Goal: Information Seeking & Learning: Learn about a topic

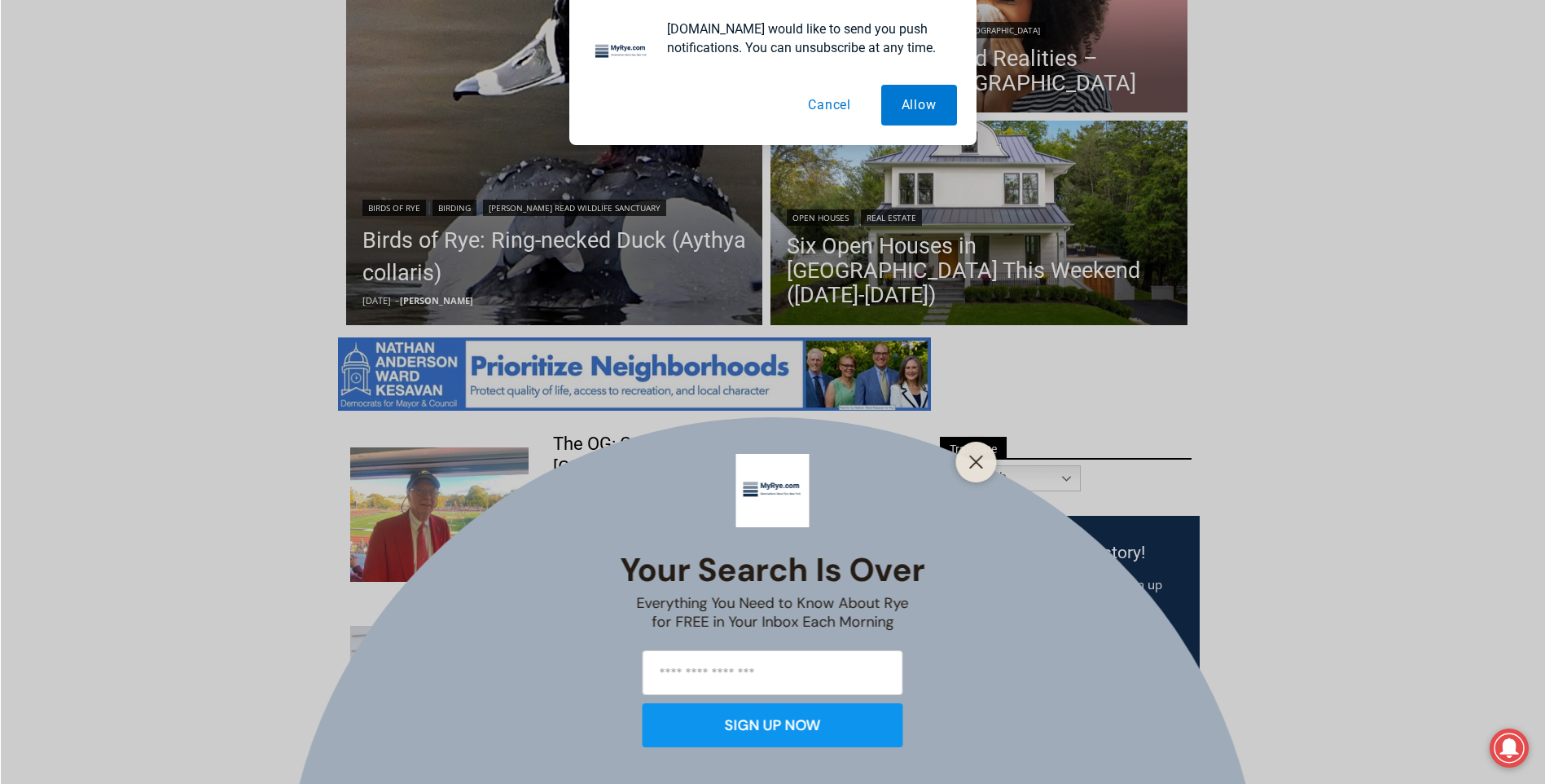
scroll to position [570, 0]
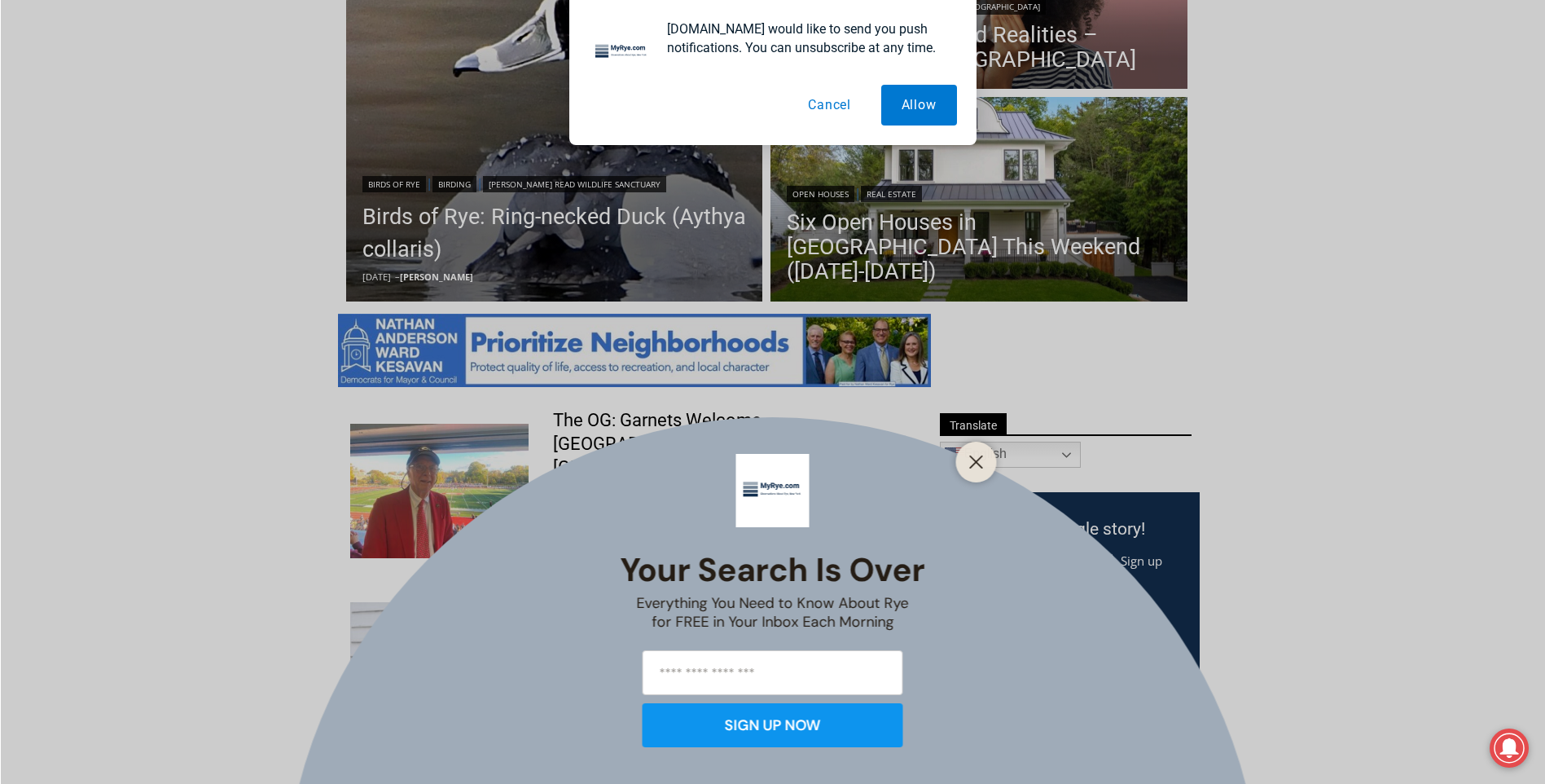
click at [827, 100] on button "Cancel" at bounding box center [830, 105] width 84 height 41
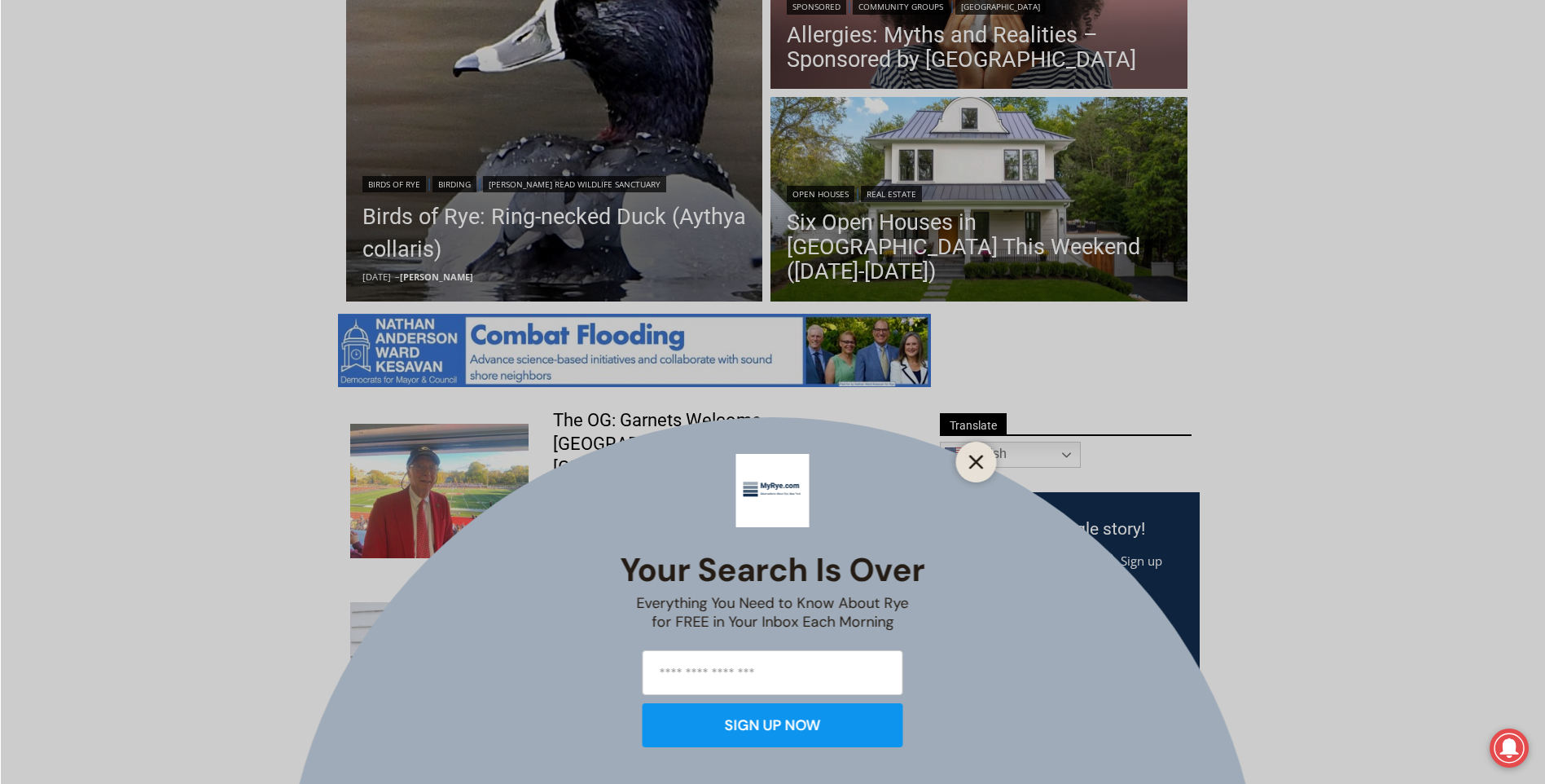
click at [974, 462] on icon "Close" at bounding box center [977, 462] width 14 height 14
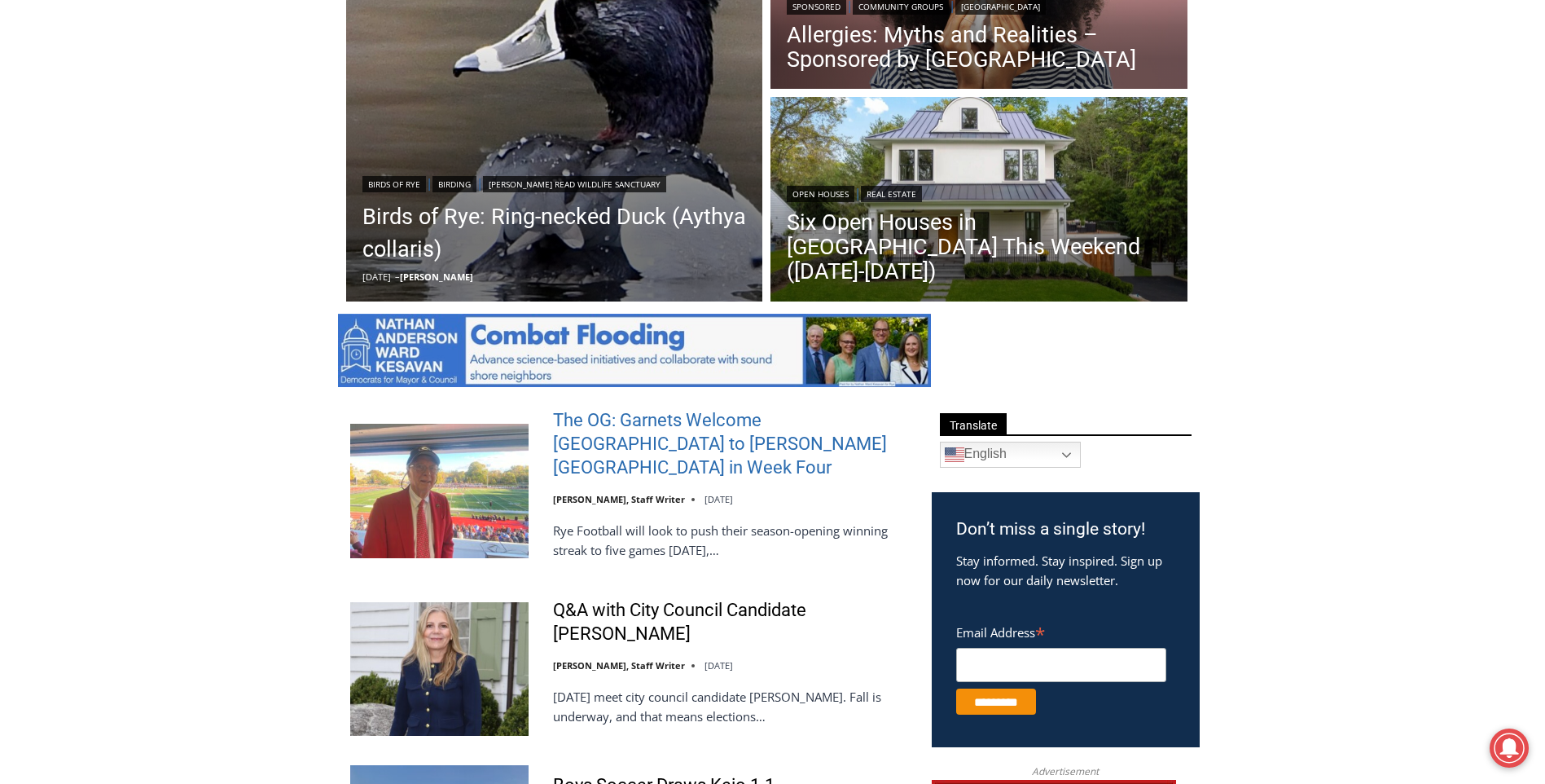
click at [632, 437] on link "The OG: Garnets Welcome [GEOGRAPHIC_DATA] to [PERSON_NAME][GEOGRAPHIC_DATA] in …" at bounding box center [731, 443] width 358 height 70
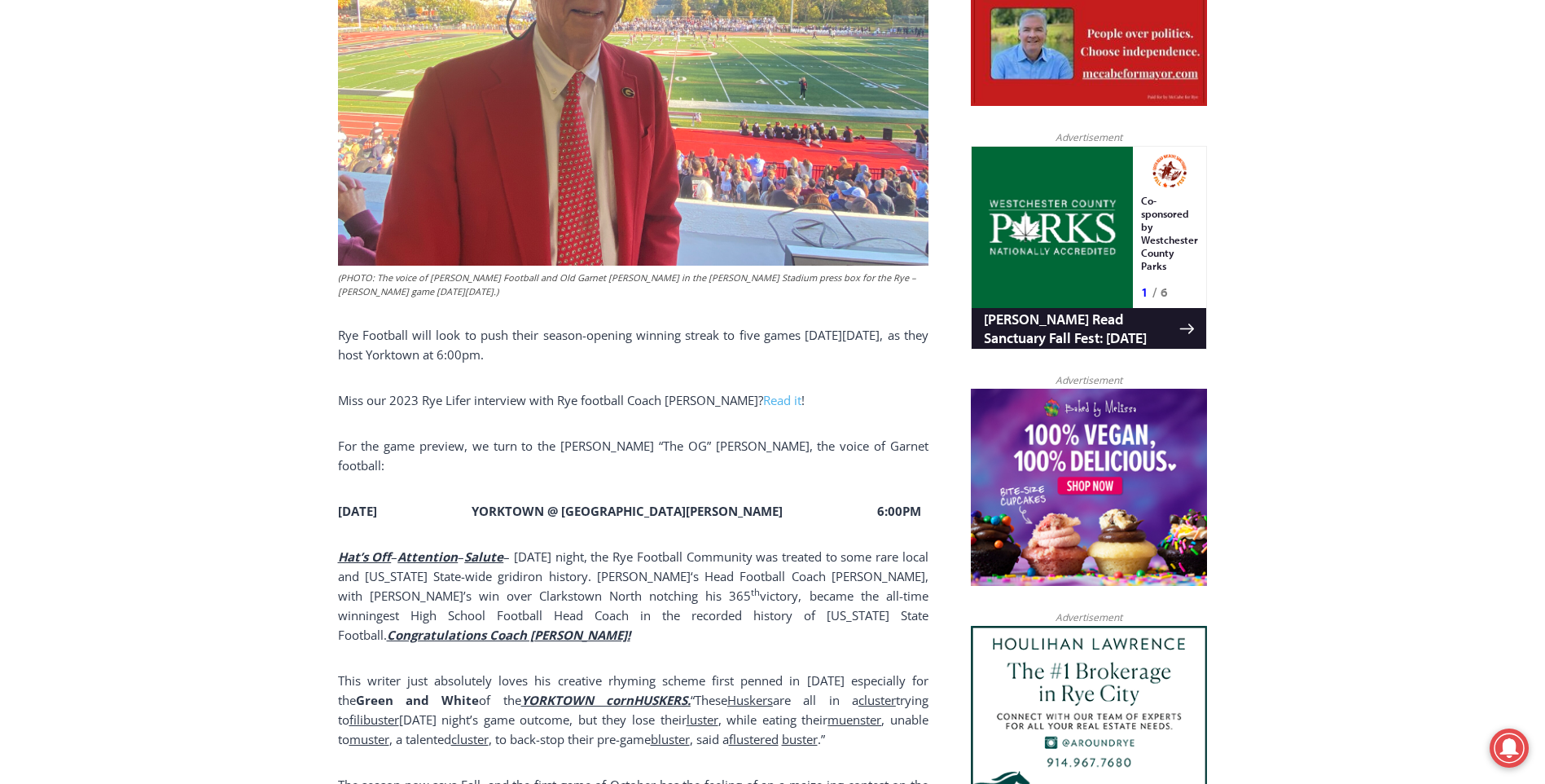
scroll to position [945, 0]
